Goal: Task Accomplishment & Management: Use online tool/utility

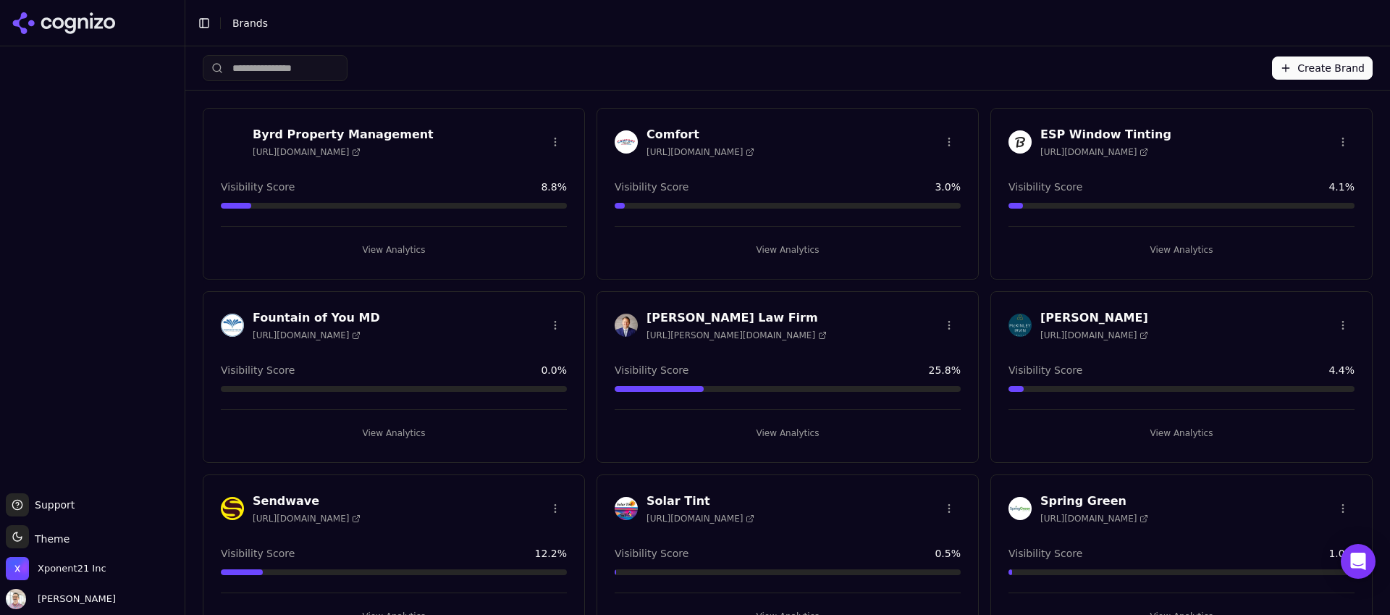
scroll to position [214, 0]
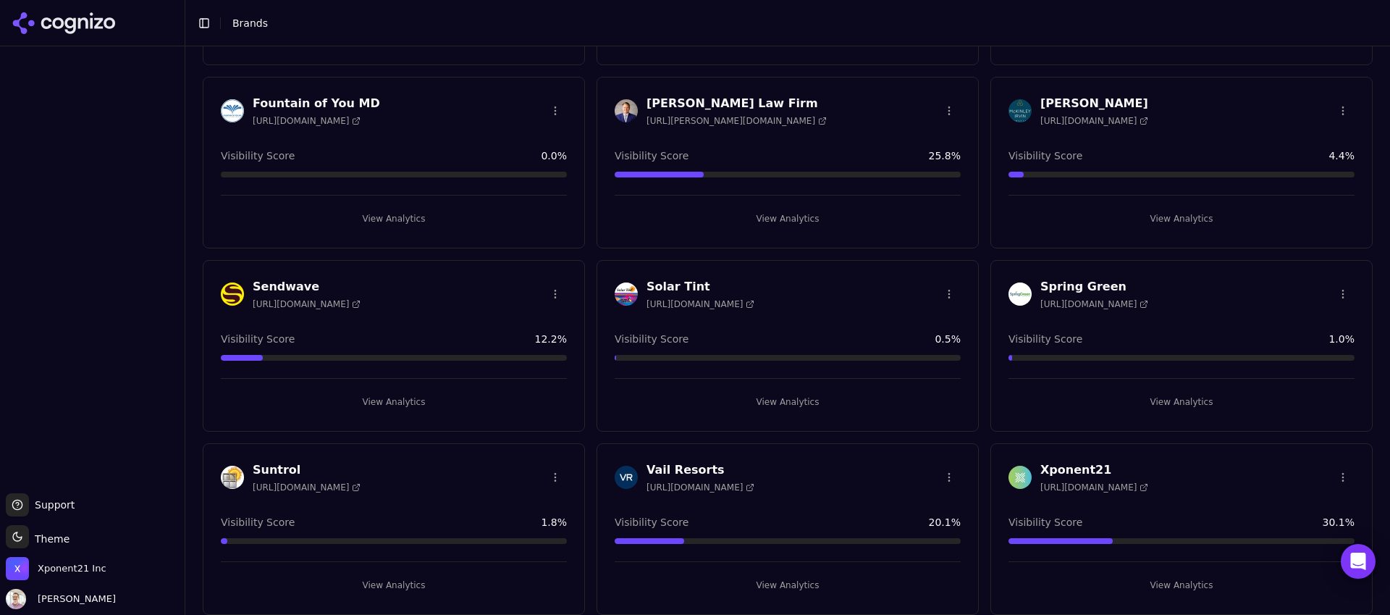
click at [1061, 470] on h3 "Xponent21" at bounding box center [1095, 469] width 108 height 17
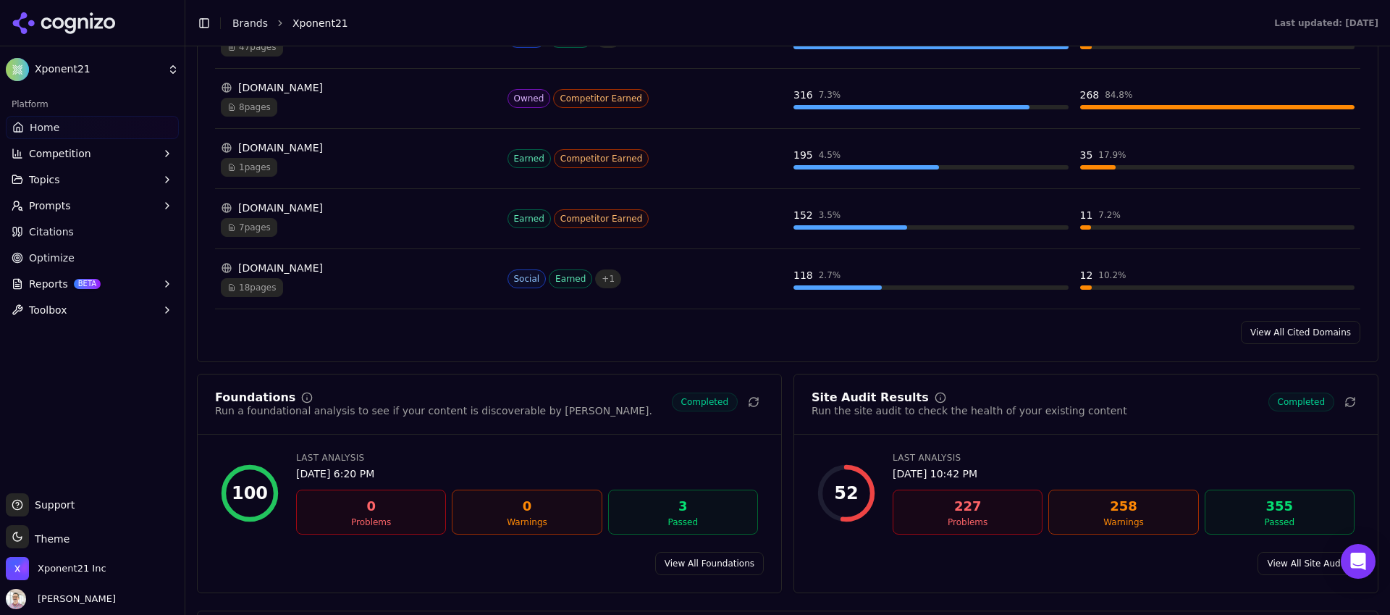
scroll to position [1432, 0]
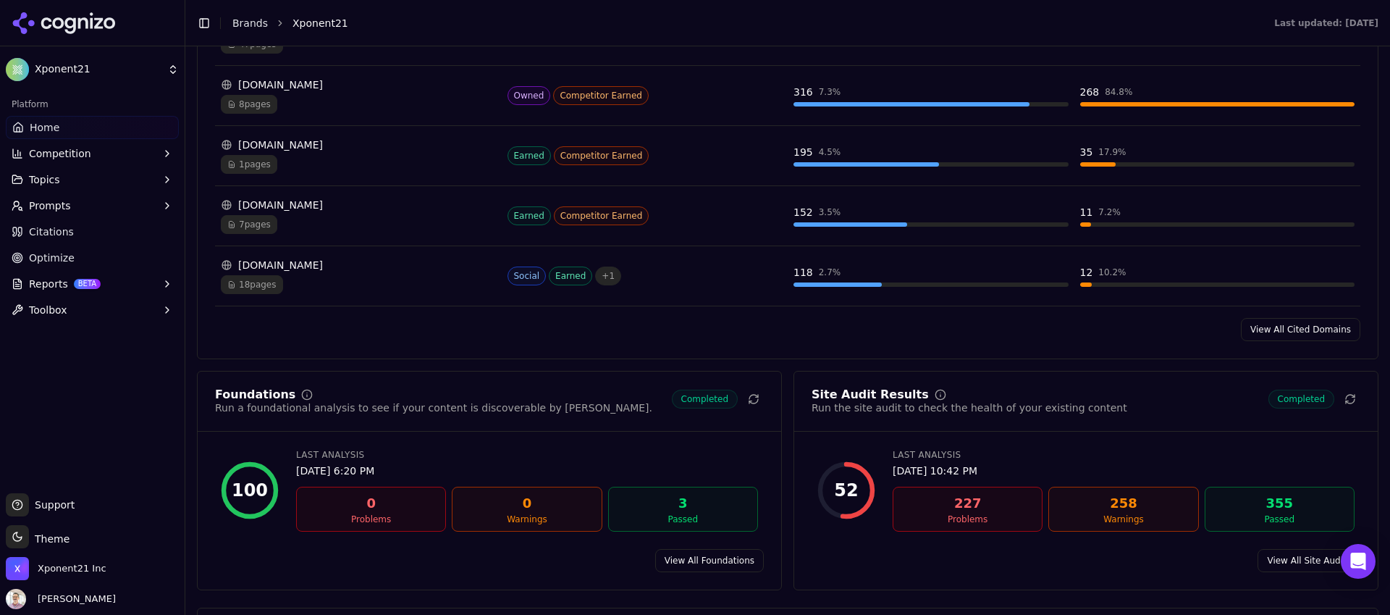
click at [1293, 566] on link "View All Site Audits" at bounding box center [1309, 560] width 103 height 23
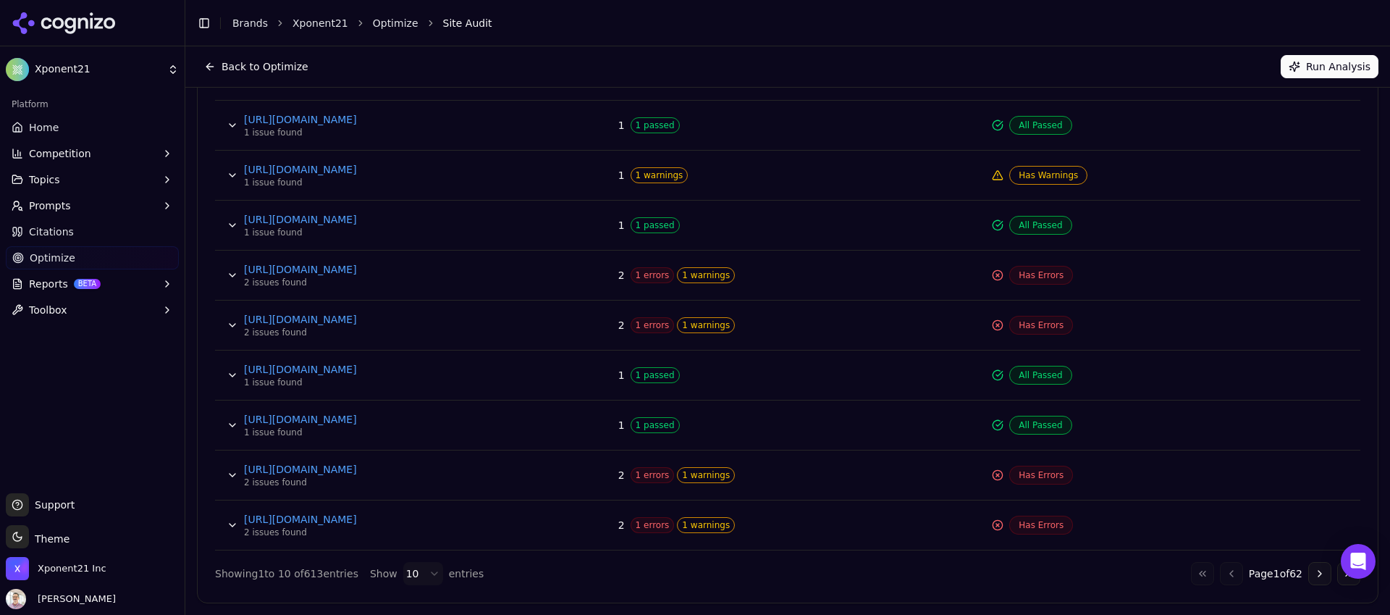
scroll to position [395, 0]
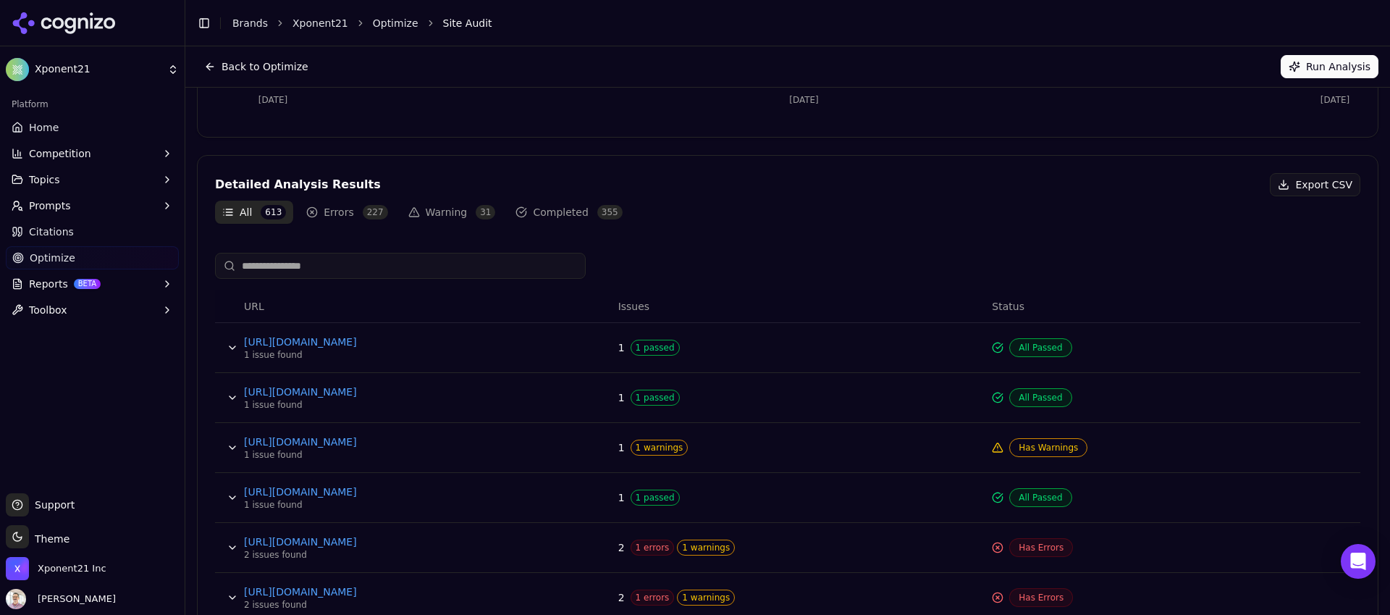
click at [347, 203] on button "Errors 227" at bounding box center [347, 212] width 96 height 23
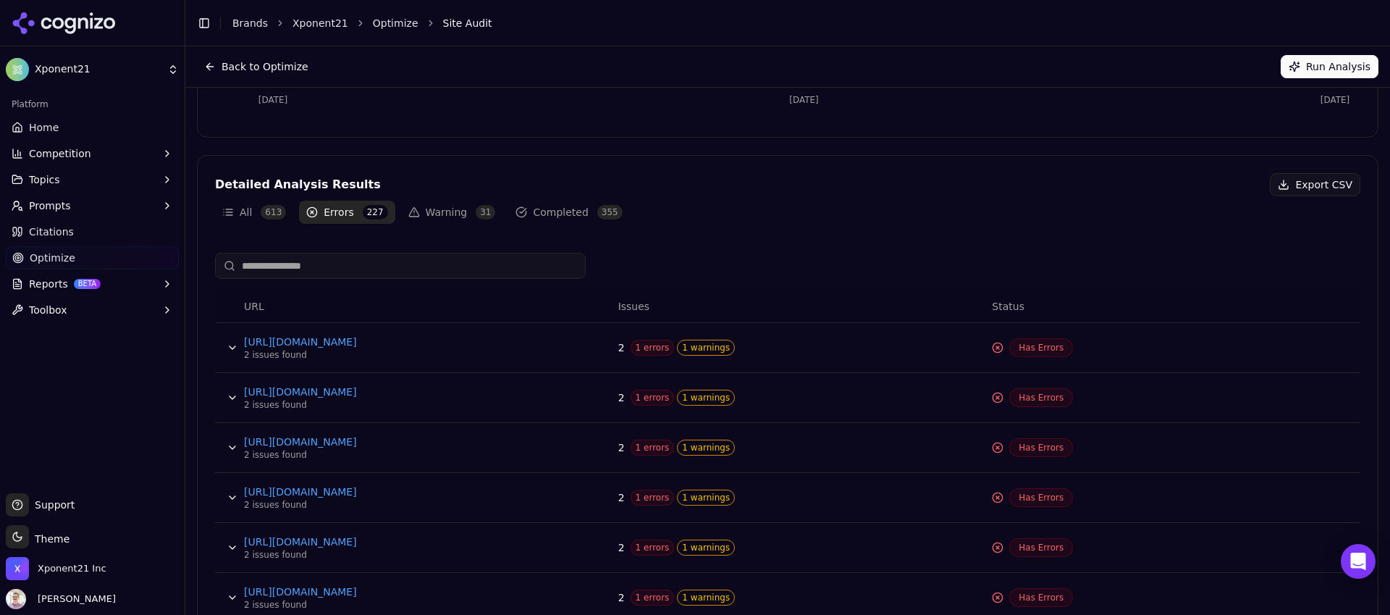
click at [232, 348] on button "Data table" at bounding box center [232, 347] width 23 height 23
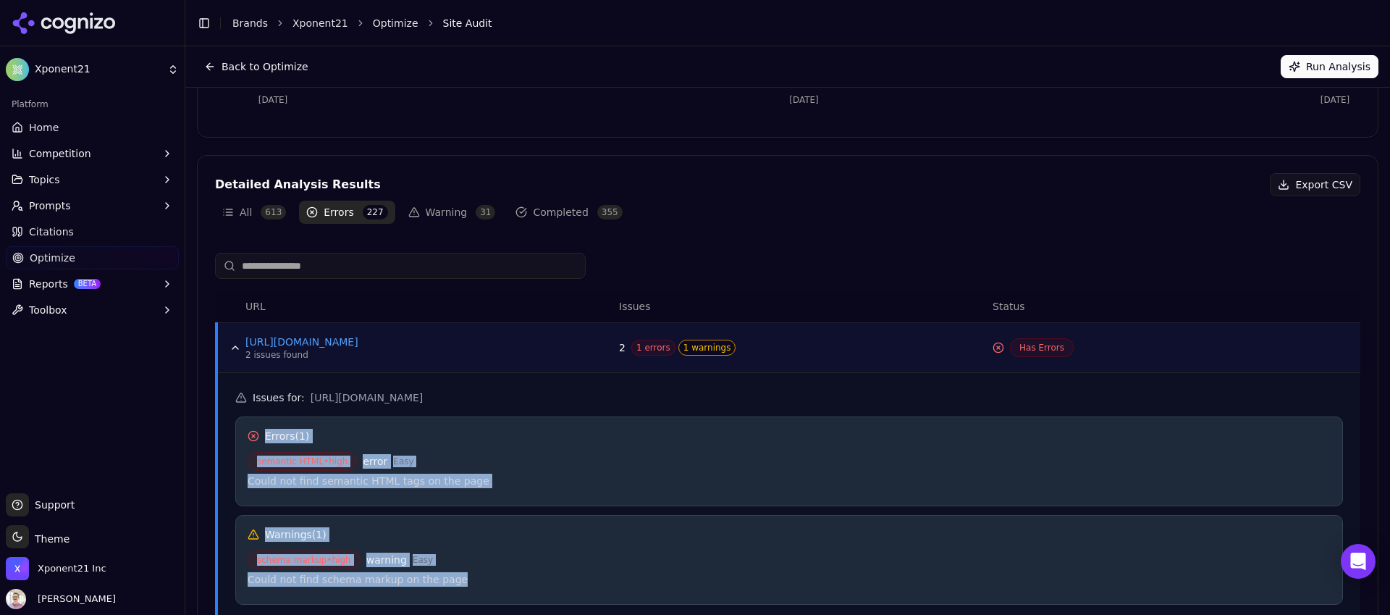
drag, startPoint x: 252, startPoint y: 435, endPoint x: 495, endPoint y: 585, distance: 285.6
click at [495, 585] on div "Errors ( 1 ) semantic HTML • high error Easy Could not find semantic HTML tags …" at bounding box center [789, 510] width 1108 height 188
copy div "Errors ( 1 ) semantic HTML • high error Easy Could not find semantic HTML tags …"
